Goal: Transaction & Acquisition: Purchase product/service

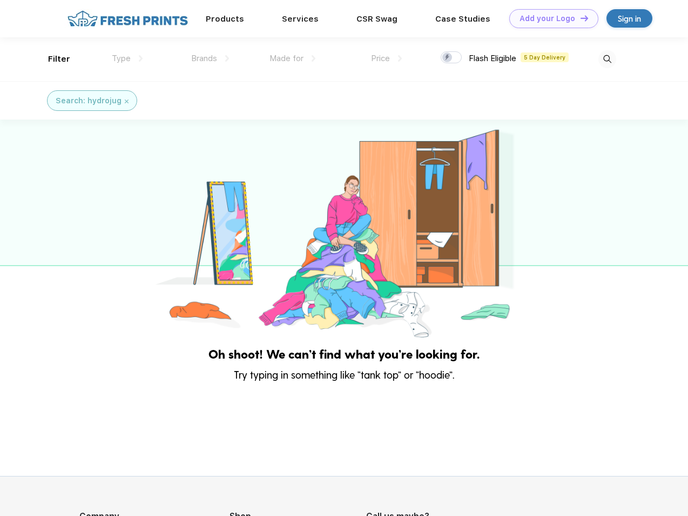
click at [550, 18] on link "Add your Logo Design Tool" at bounding box center [554, 18] width 89 height 19
click at [0, 0] on div "Design Tool" at bounding box center [0, 0] width 0 height 0
click at [580, 18] on link "Add your Logo Design Tool" at bounding box center [554, 18] width 89 height 19
click at [52, 59] on div "Filter" at bounding box center [59, 59] width 22 height 12
click at [128, 58] on span "Type" at bounding box center [121, 58] width 19 height 10
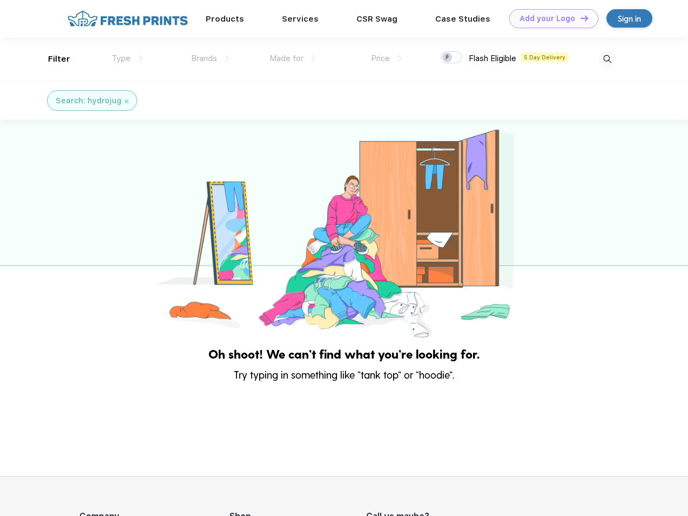
click at [210, 58] on span "Brands" at bounding box center [204, 58] width 26 height 10
click at [293, 58] on span "Made for" at bounding box center [287, 58] width 34 height 10
click at [387, 58] on span "Price" at bounding box center [380, 58] width 19 height 10
click at [452, 58] on div at bounding box center [451, 57] width 21 height 12
click at [448, 58] on input "checkbox" at bounding box center [444, 54] width 7 height 7
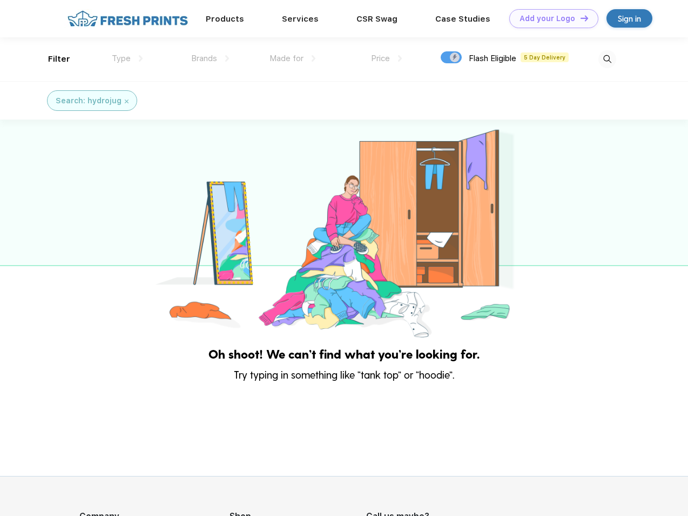
click at [607, 59] on img at bounding box center [608, 59] width 18 height 18
